Goal: Task Accomplishment & Management: Manage account settings

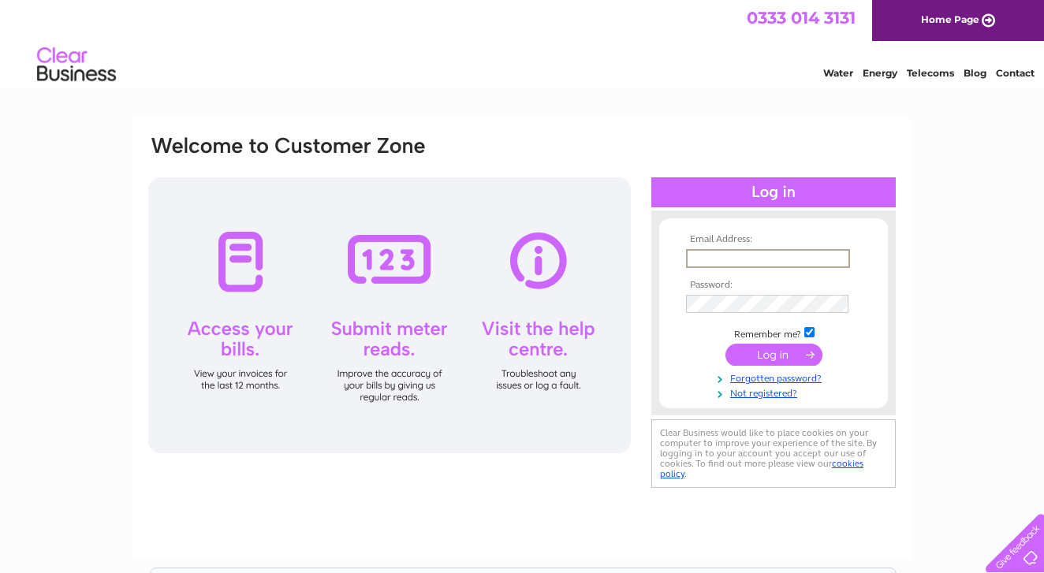
type input "[EMAIL_ADDRESS][DOMAIN_NAME]"
click at [775, 356] on input "submit" at bounding box center [774, 353] width 97 height 22
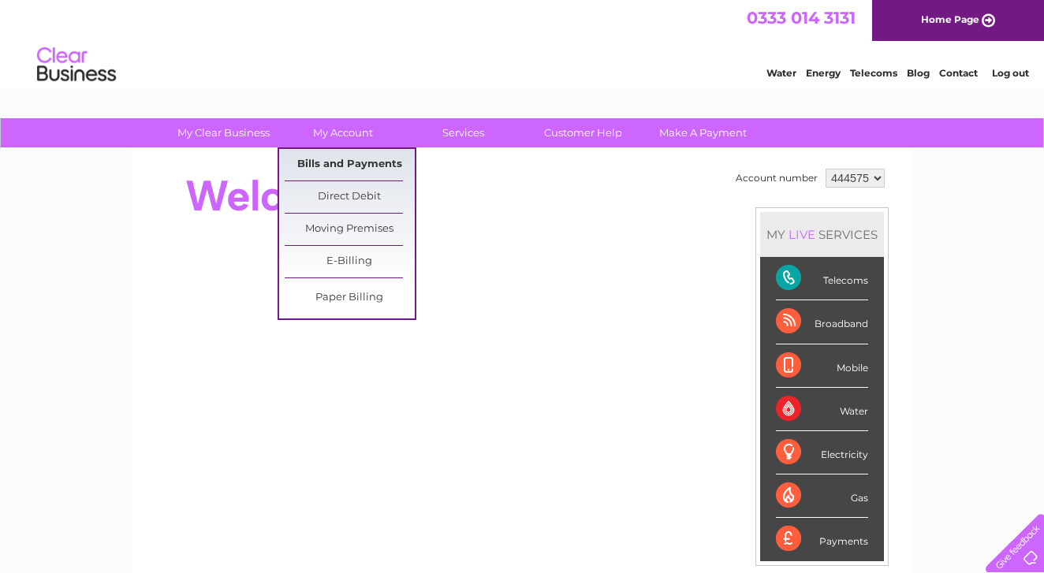
click at [336, 170] on link "Bills and Payments" at bounding box center [350, 165] width 130 height 32
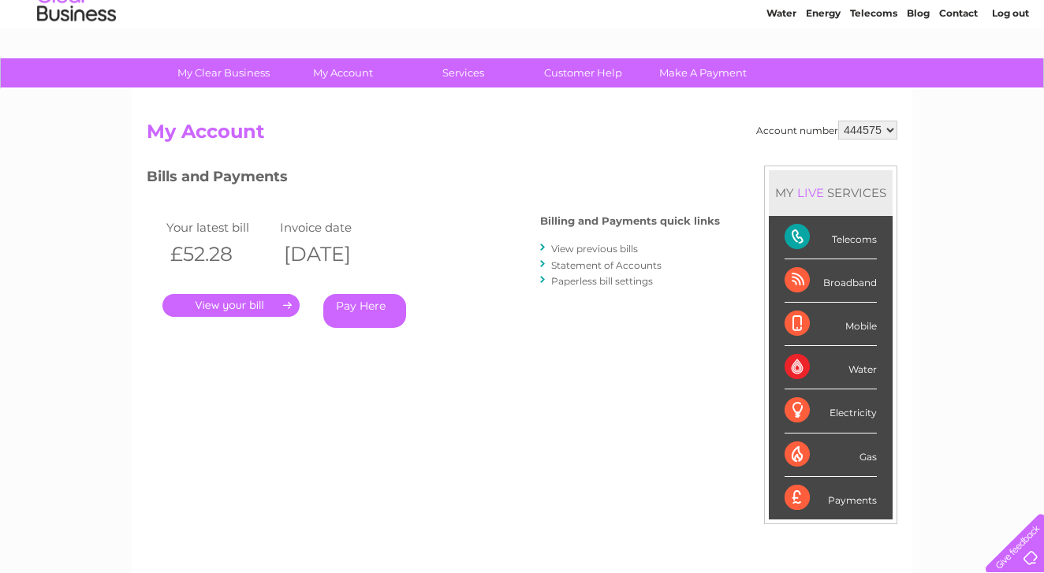
scroll to position [151, 0]
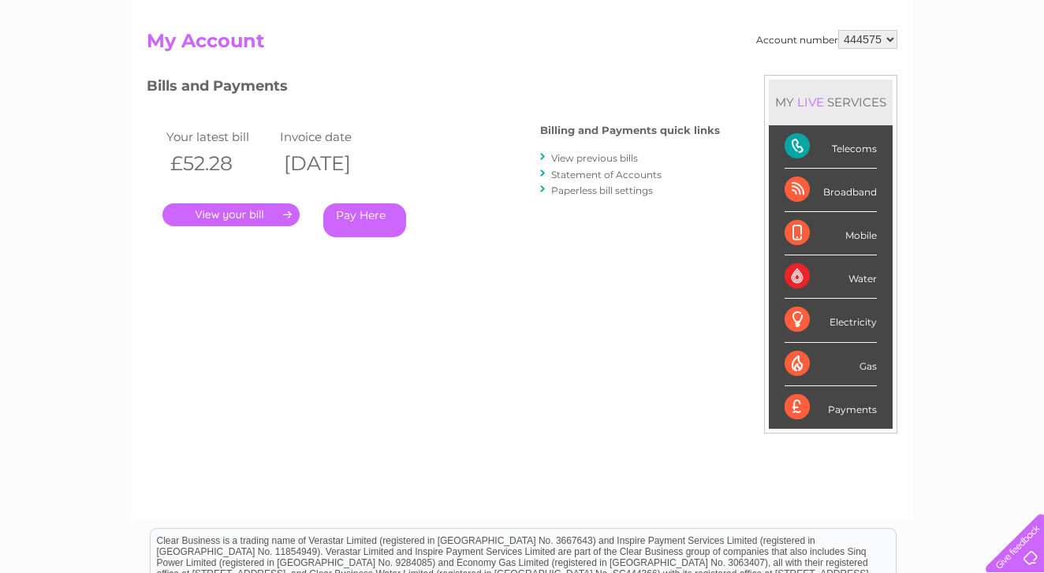
click at [237, 215] on link "." at bounding box center [230, 214] width 137 height 23
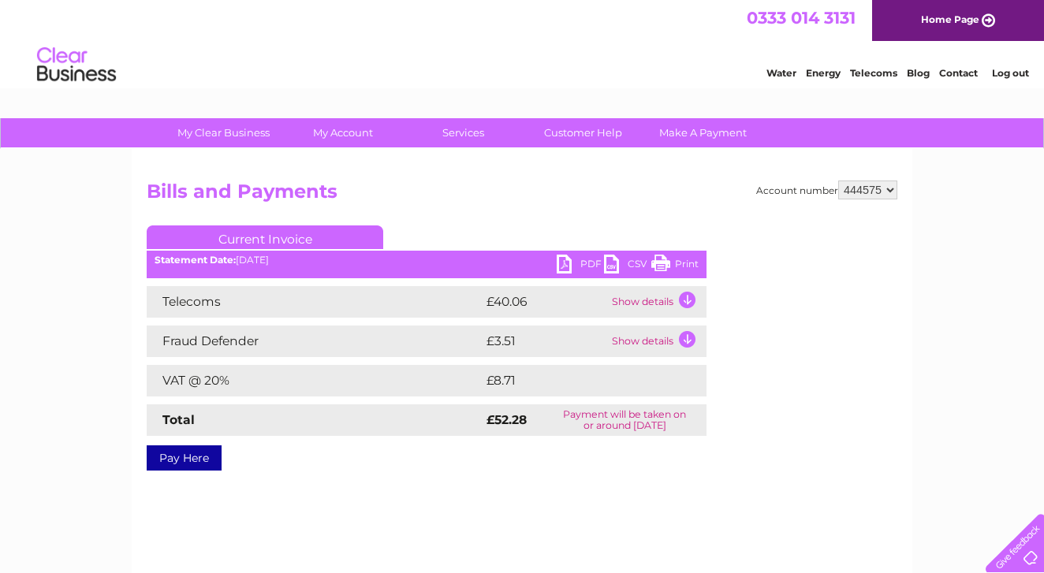
click at [563, 263] on link "PDF" at bounding box center [580, 266] width 47 height 23
